Goal: Information Seeking & Learning: Learn about a topic

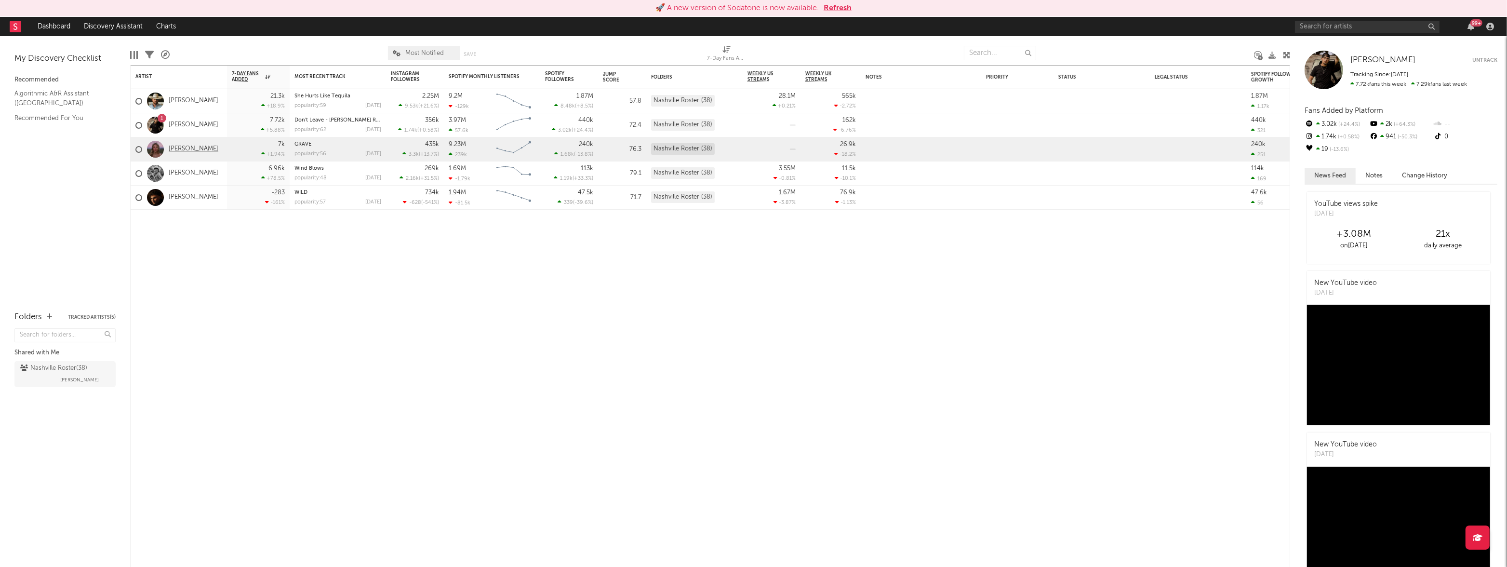
click at [190, 149] on link "[PERSON_NAME]" at bounding box center [194, 149] width 50 height 8
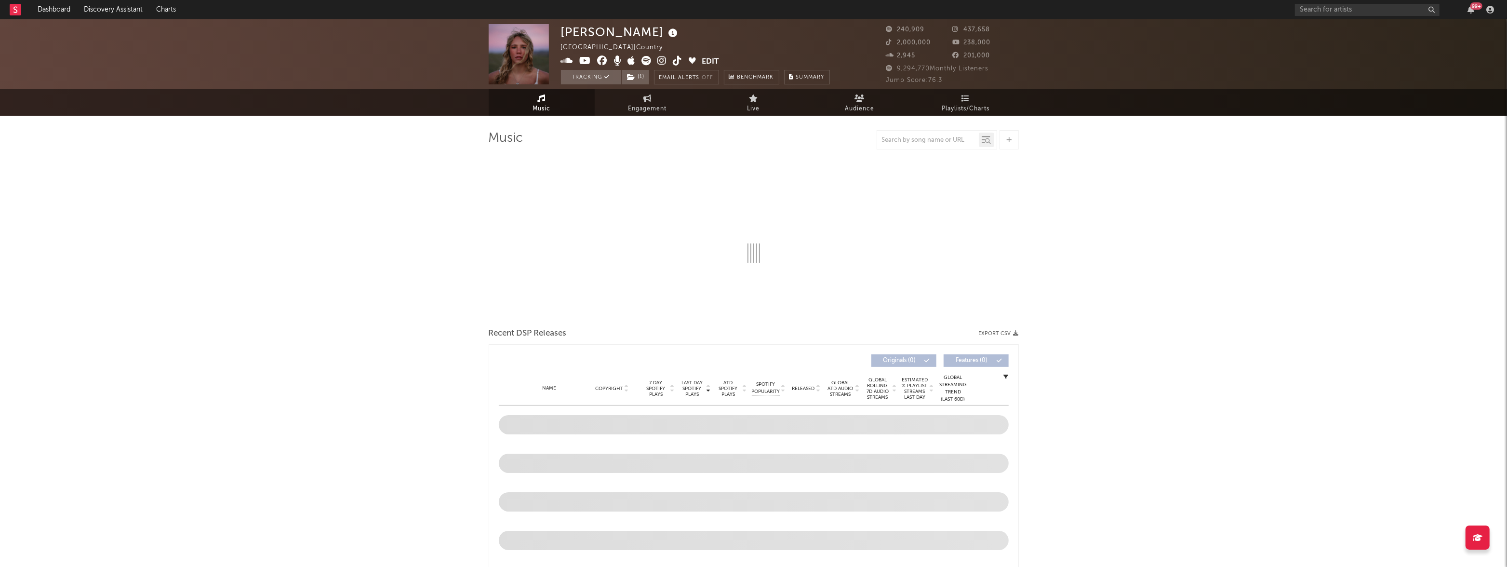
select select "6m"
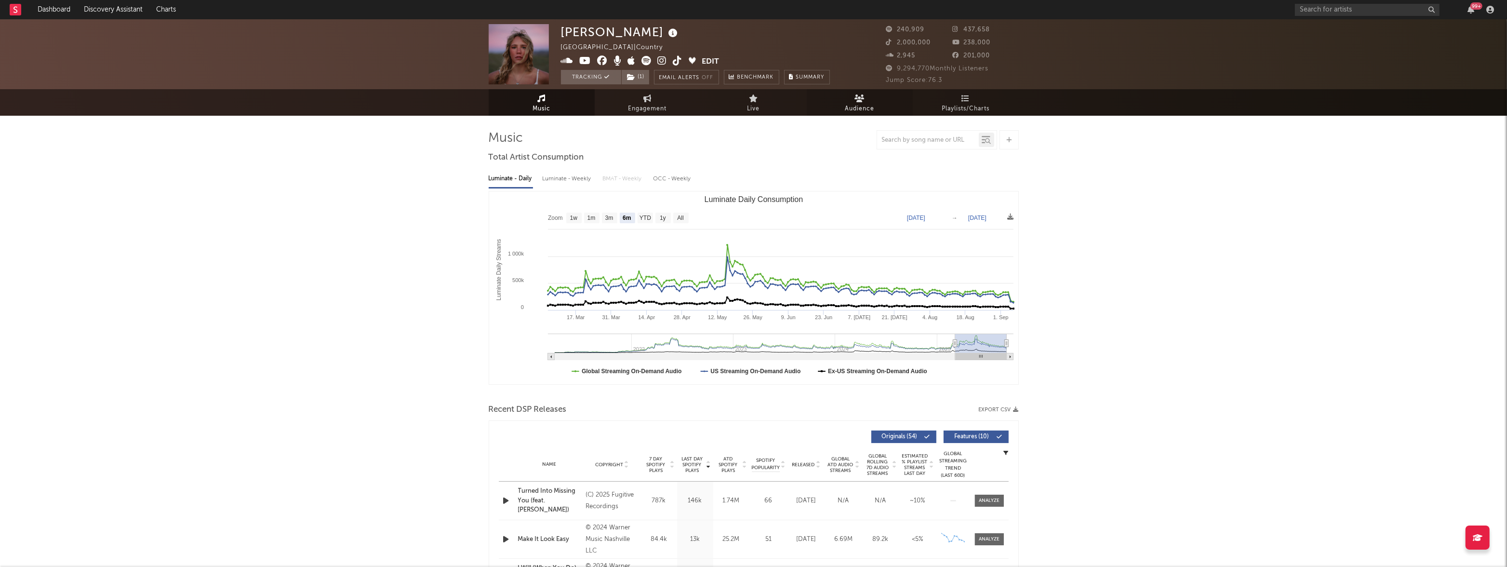
click at [865, 105] on span "Audience" at bounding box center [859, 109] width 29 height 12
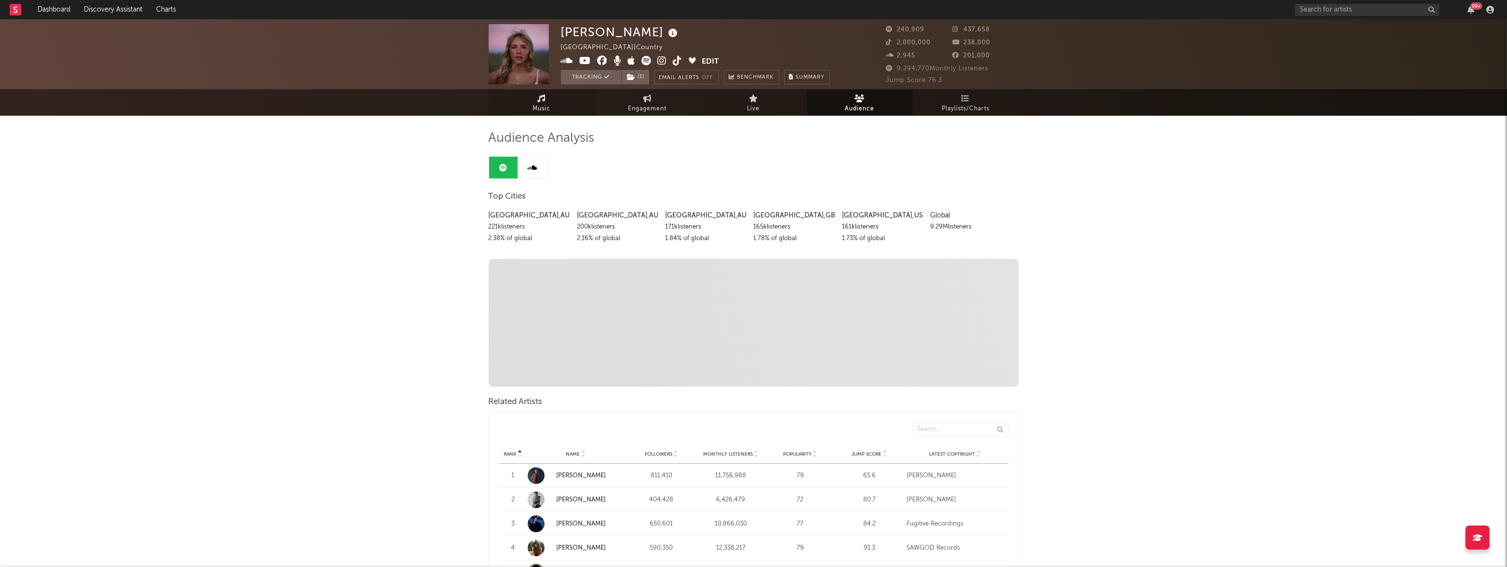
click at [544, 103] on span "Music" at bounding box center [542, 109] width 18 height 12
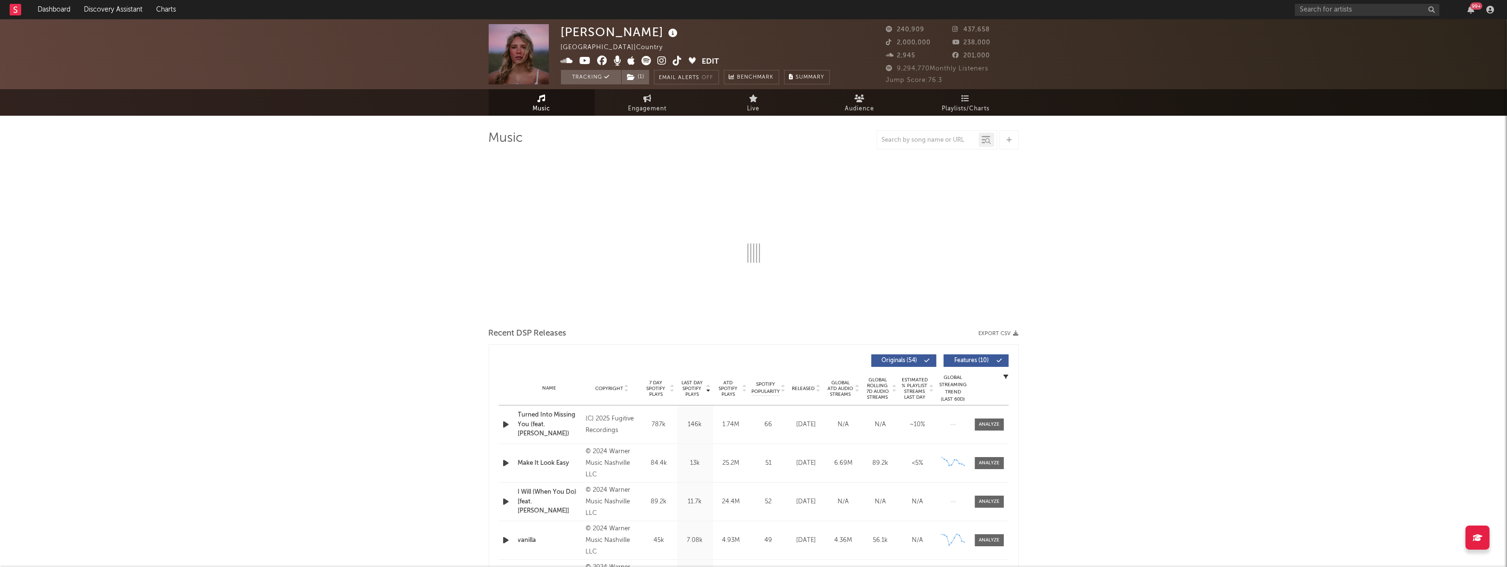
select select "6m"
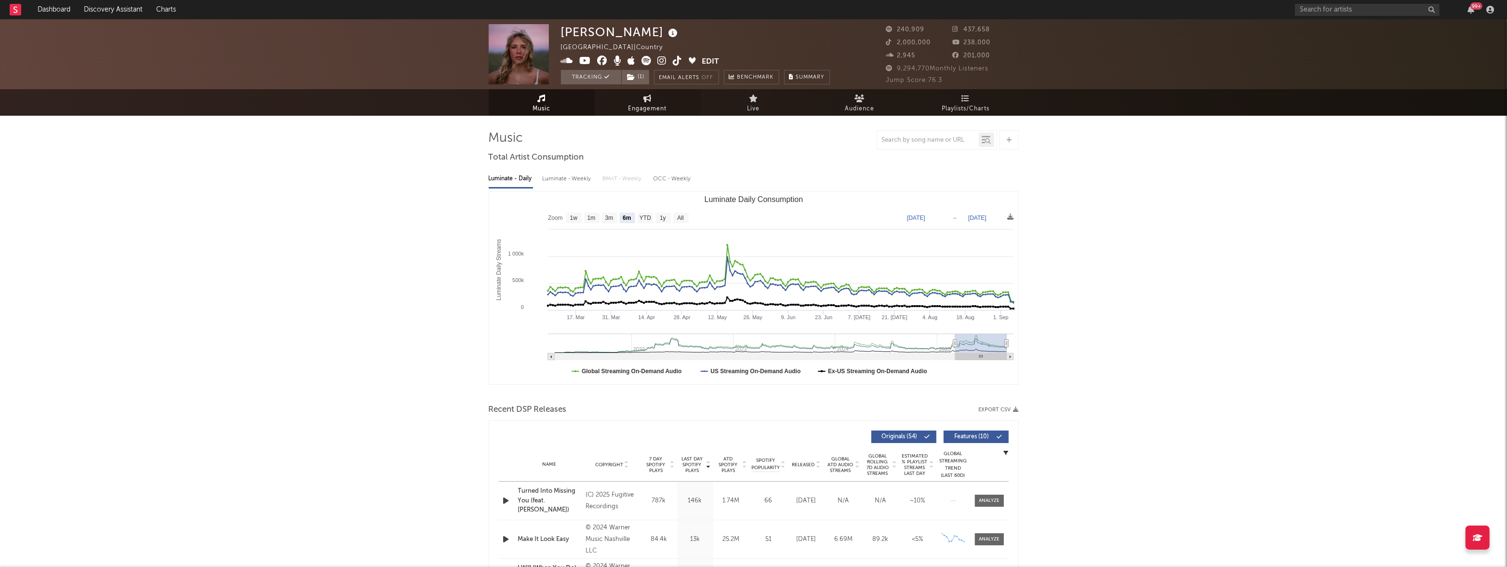
click at [646, 102] on link "Engagement" at bounding box center [648, 102] width 106 height 27
select select "1w"
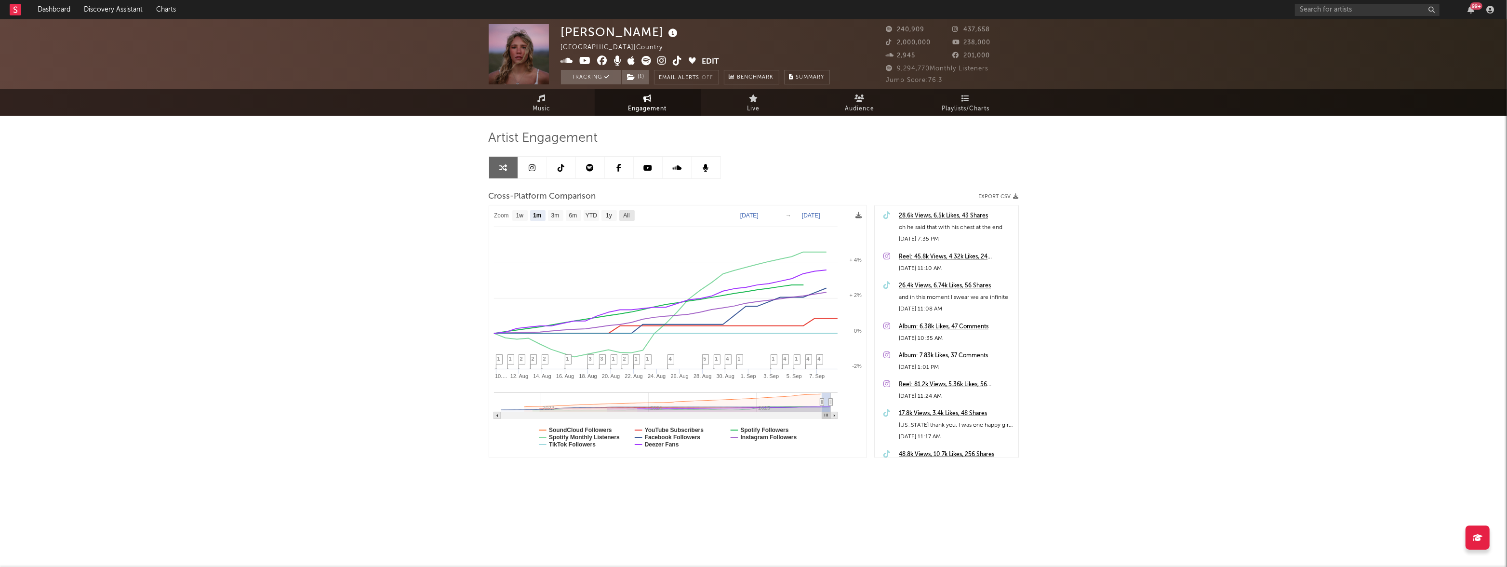
click at [628, 215] on text "All" at bounding box center [626, 216] width 6 height 7
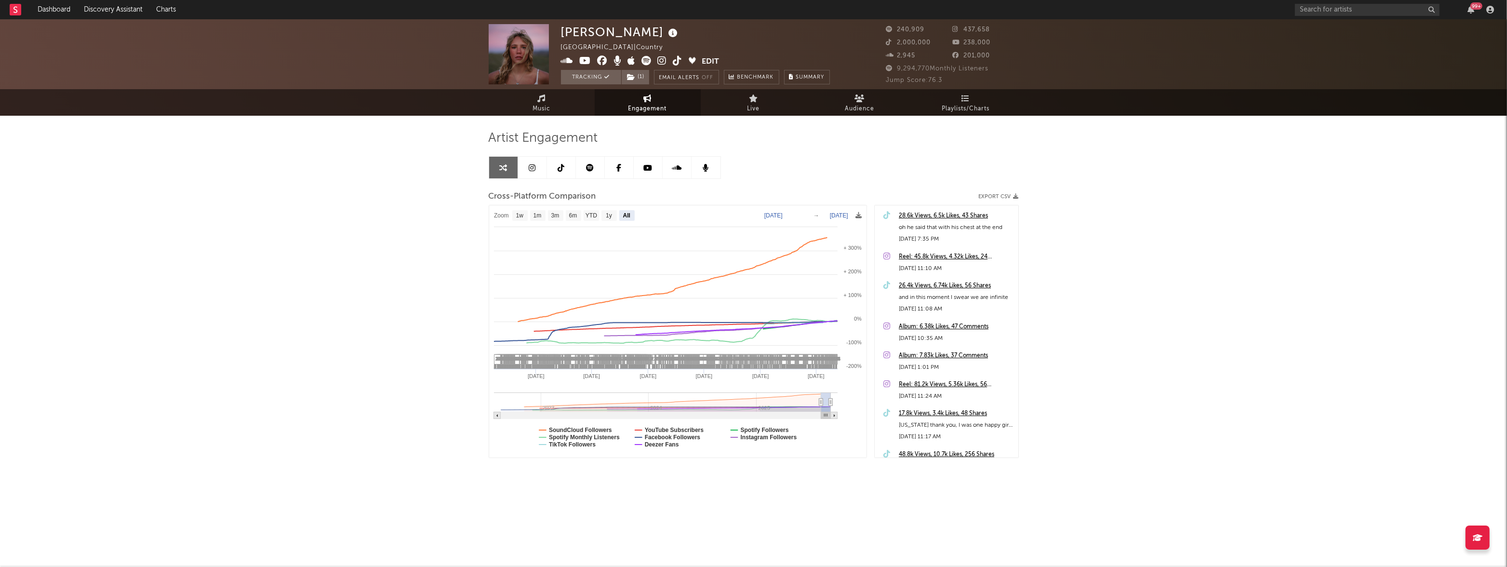
select select "All"
type input "[DATE]"
select select "All"
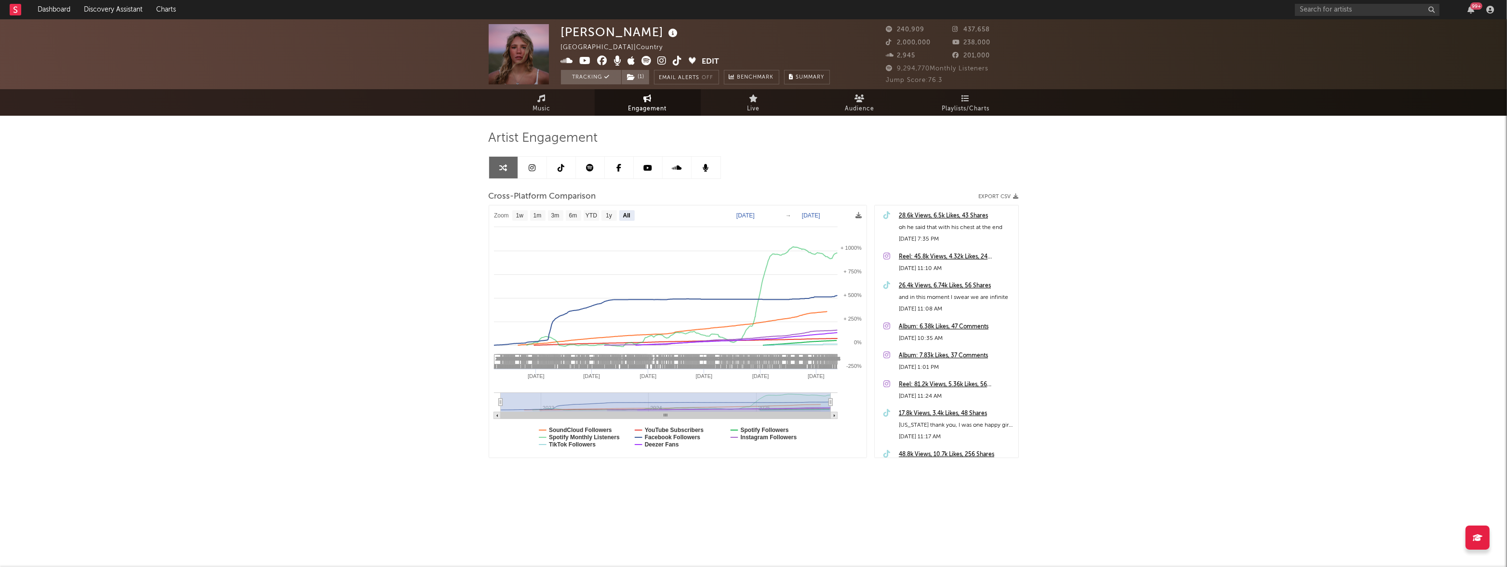
click at [590, 173] on link at bounding box center [590, 168] width 29 height 22
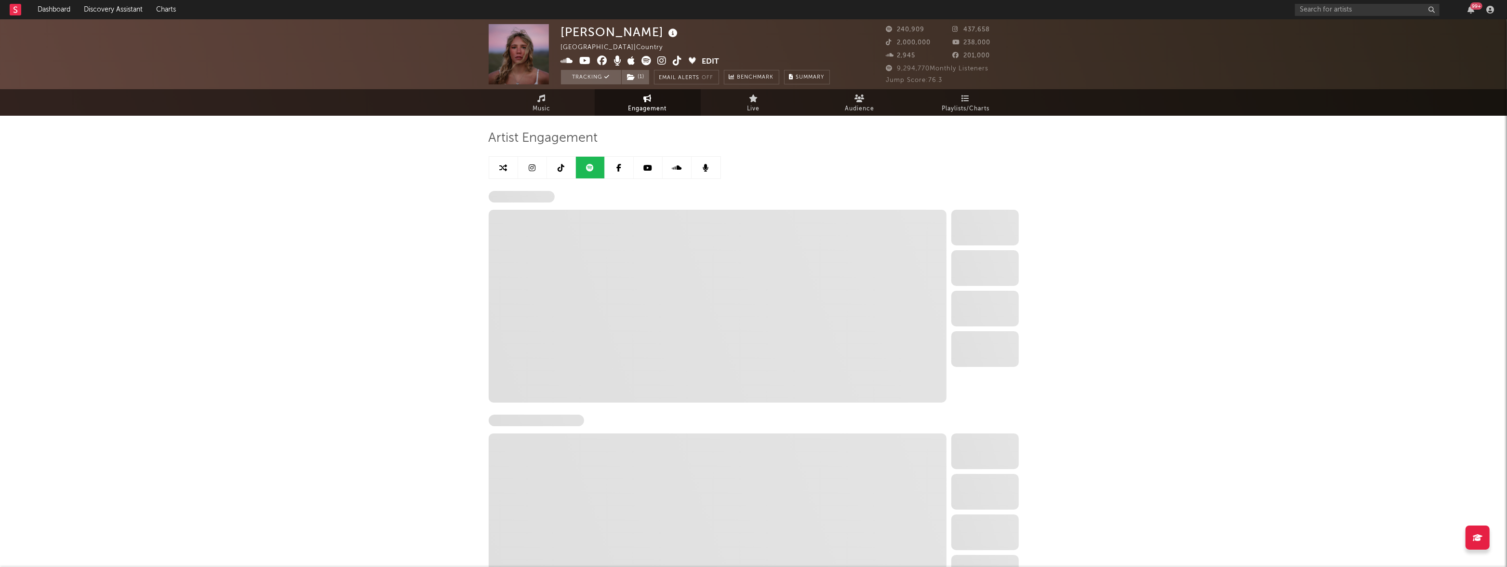
select select "6m"
select select "1w"
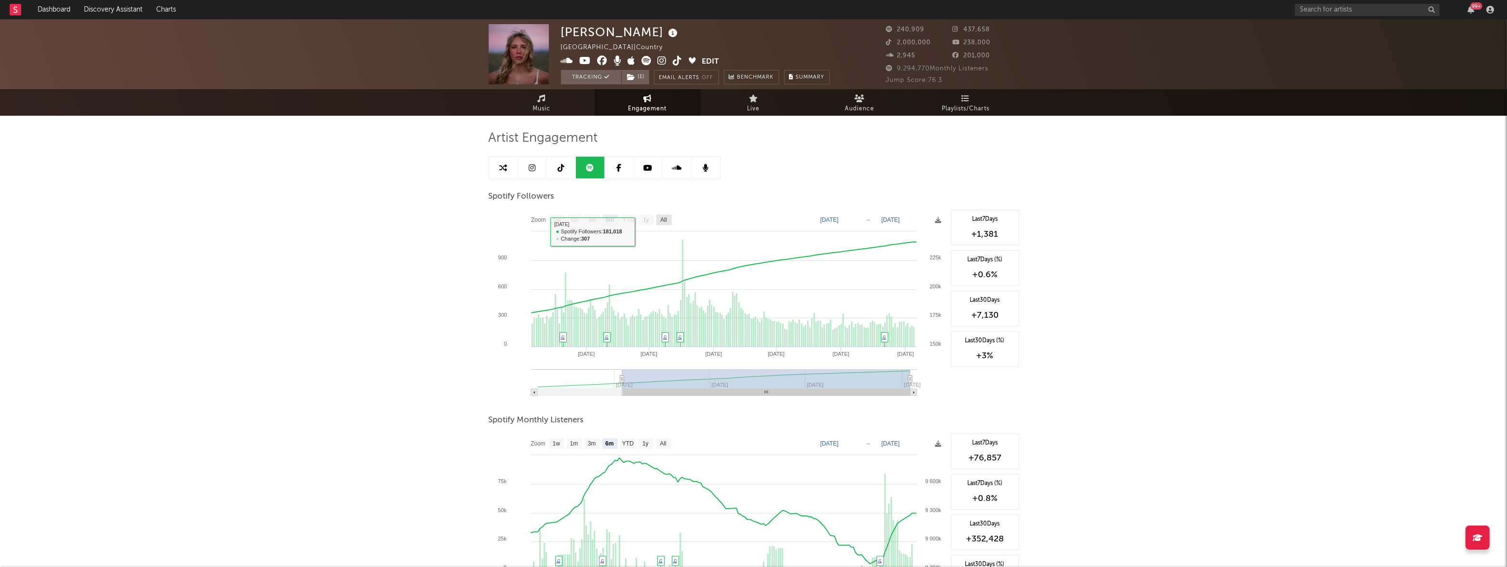
click at [665, 222] on text "All" at bounding box center [663, 220] width 6 height 7
select select "All"
type input "[DATE]"
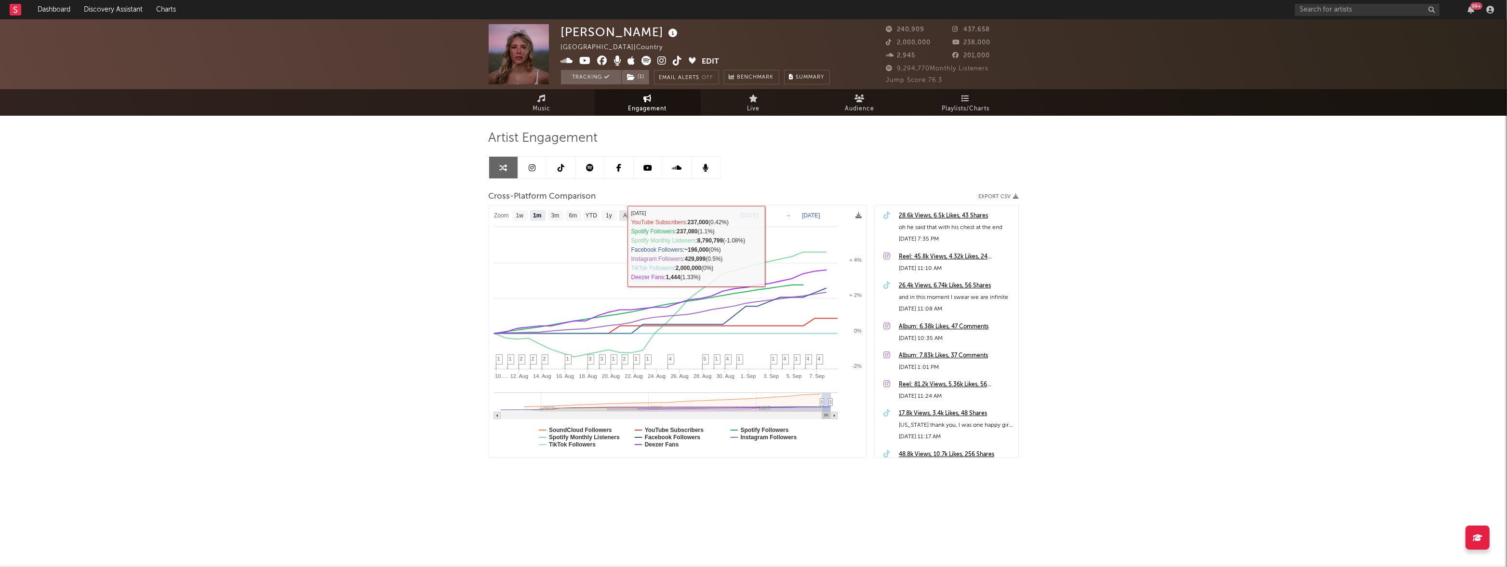
click at [624, 218] on text "All" at bounding box center [626, 216] width 6 height 7
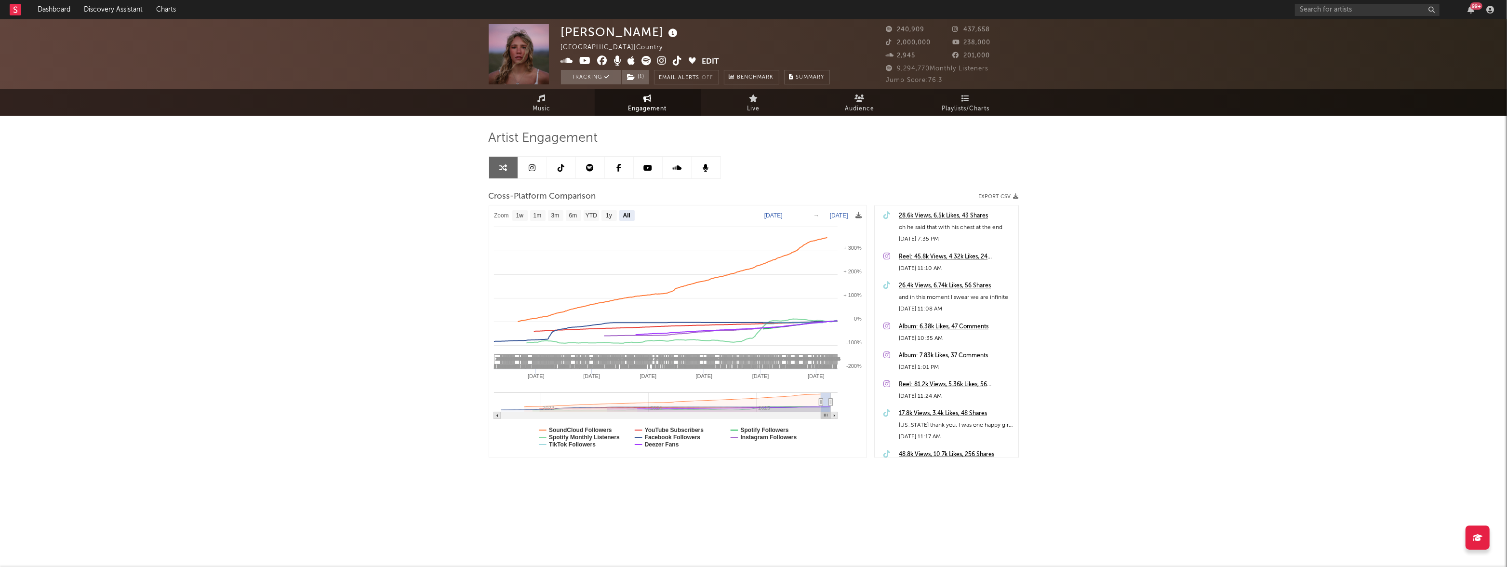
select select "All"
type input "[DATE]"
select select "All"
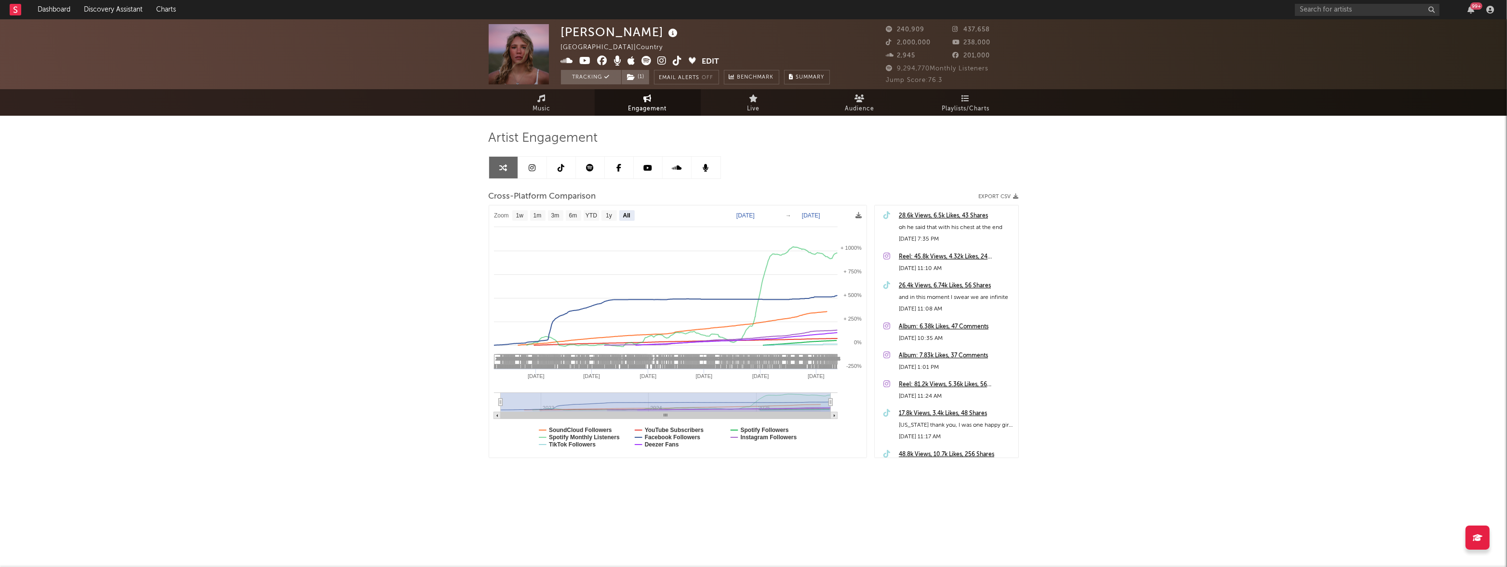
click at [755, 215] on text "[DATE]" at bounding box center [746, 215] width 18 height 7
click at [764, 215] on input "[DATE]" at bounding box center [752, 216] width 45 height 10
click at [775, 215] on input "[DATE]" at bounding box center [752, 216] width 45 height 10
type input "[DATE]"
click at [292, 310] on div "[PERSON_NAME] [GEOGRAPHIC_DATA] | Country Edit Tracking ( 1 ) Email Alerts Off …" at bounding box center [753, 272] width 1507 height 506
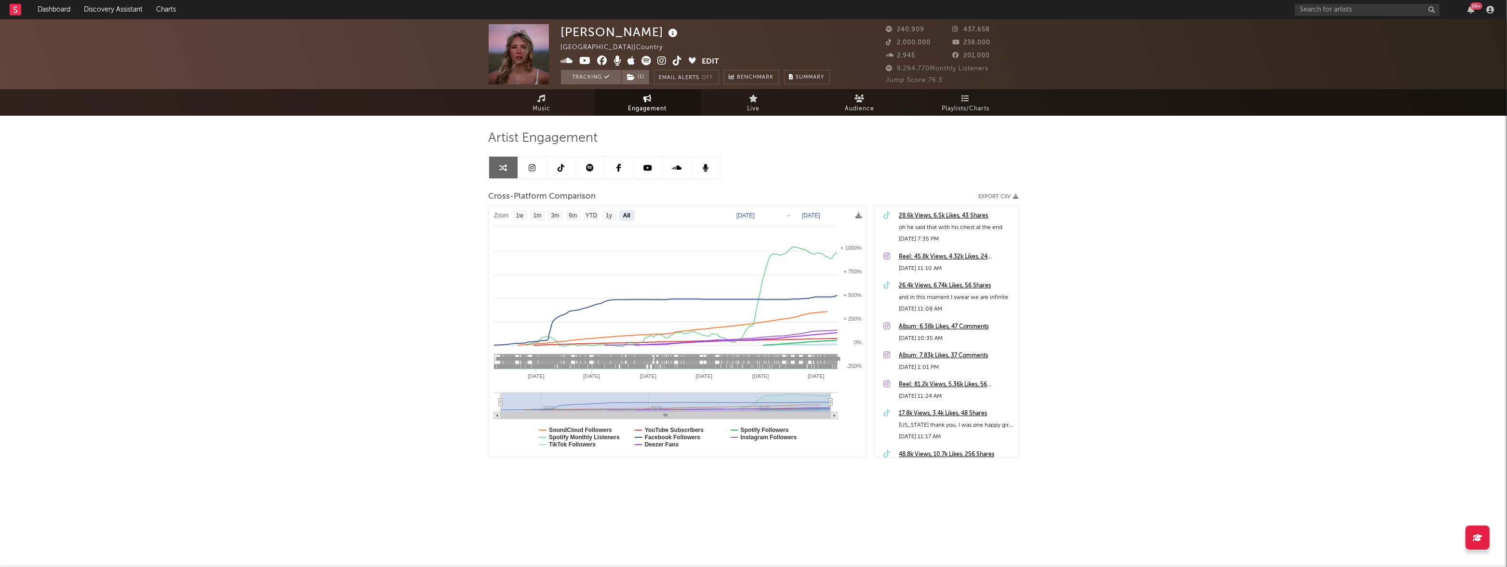
click at [590, 168] on icon at bounding box center [590, 168] width 8 height 8
select select "6m"
select select "1w"
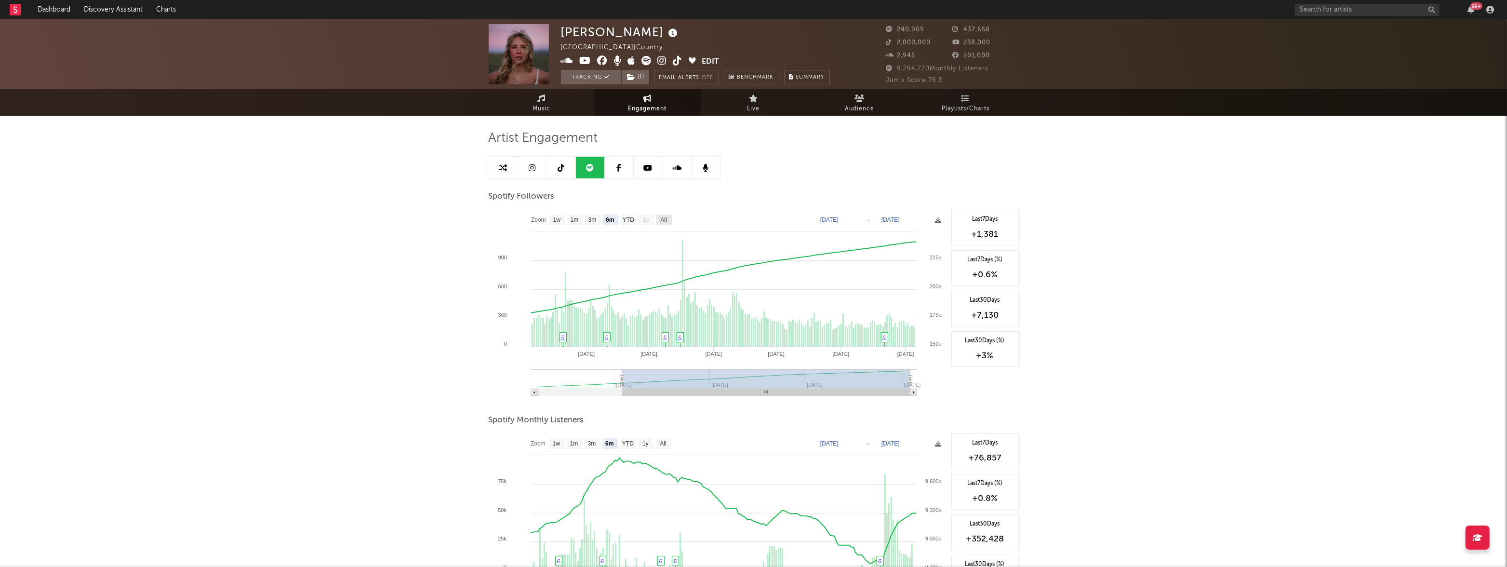
click at [668, 219] on rect at bounding box center [664, 220] width 15 height 11
select select "All"
click at [836, 217] on text "[DATE]" at bounding box center [827, 219] width 18 height 7
click at [855, 218] on input "[DATE]" at bounding box center [832, 220] width 45 height 10
type input "[DATE]"
